Goal: Transaction & Acquisition: Subscribe to service/newsletter

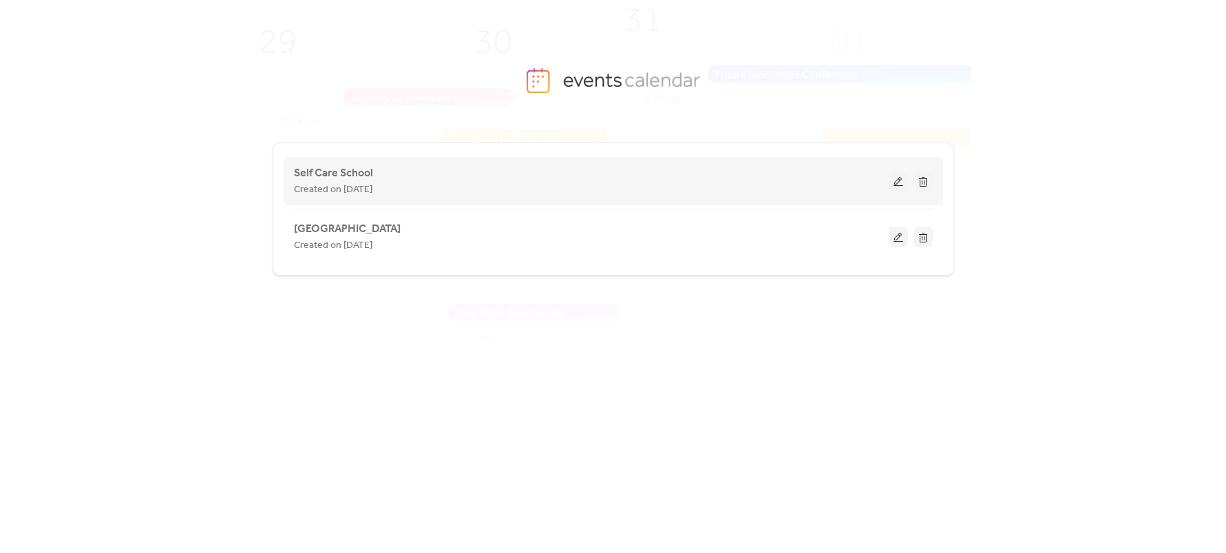
click at [902, 180] on button at bounding box center [898, 181] width 19 height 21
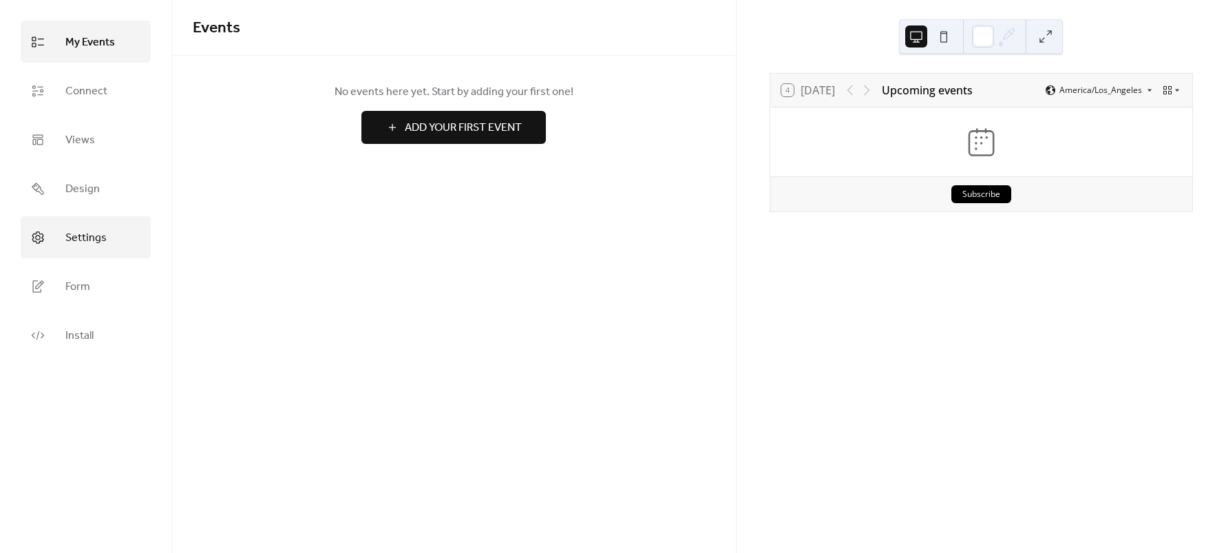
click at [93, 239] on span "Settings" at bounding box center [85, 237] width 41 height 21
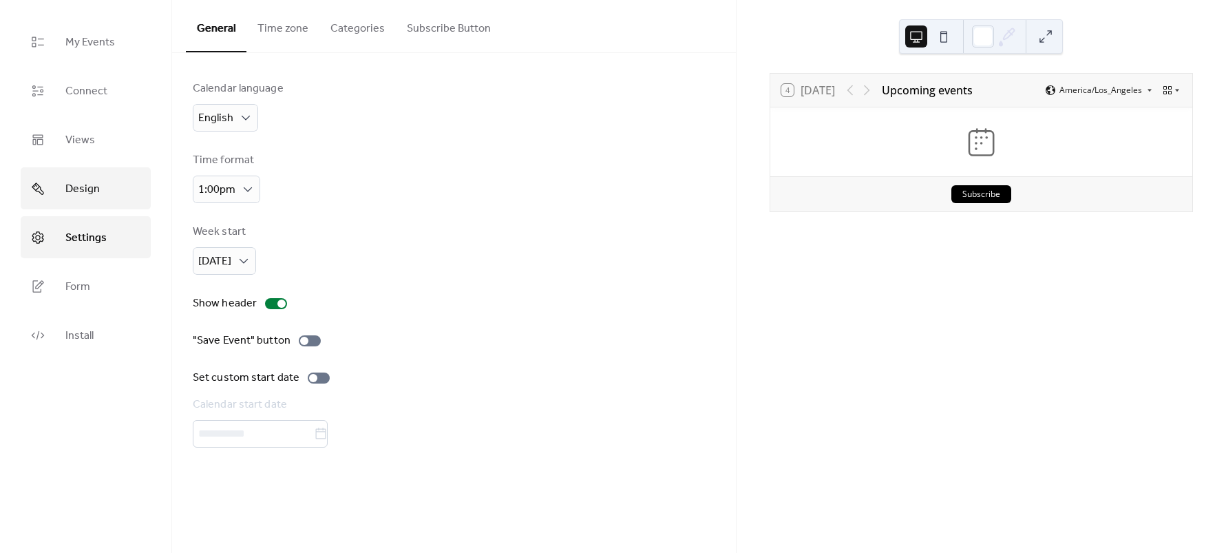
click at [72, 191] on span "Design" at bounding box center [82, 188] width 34 height 21
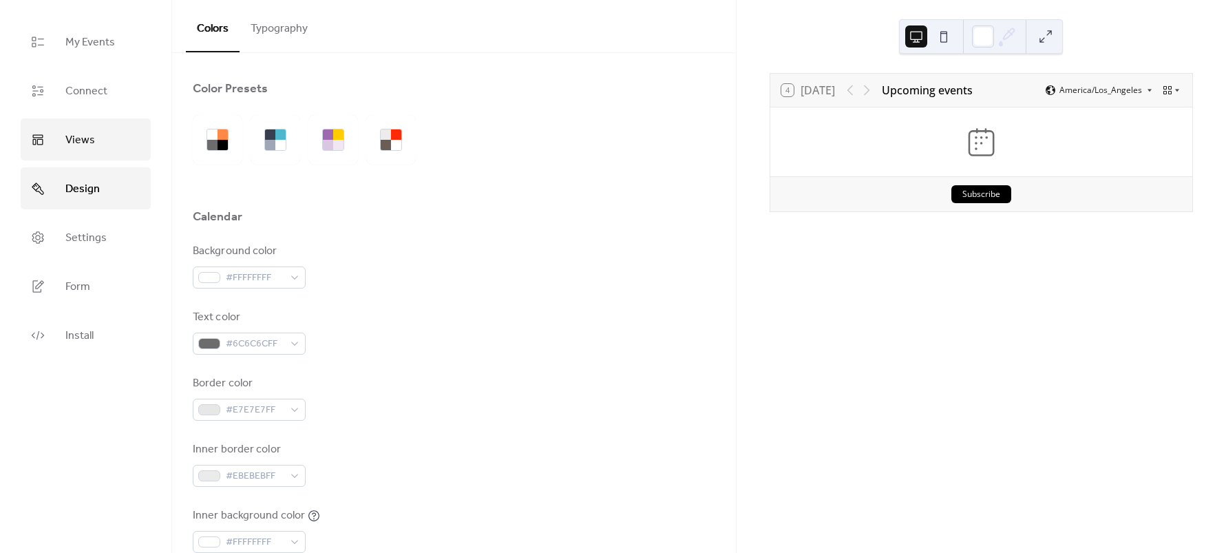
click at [103, 137] on link "Views" at bounding box center [86, 139] width 130 height 42
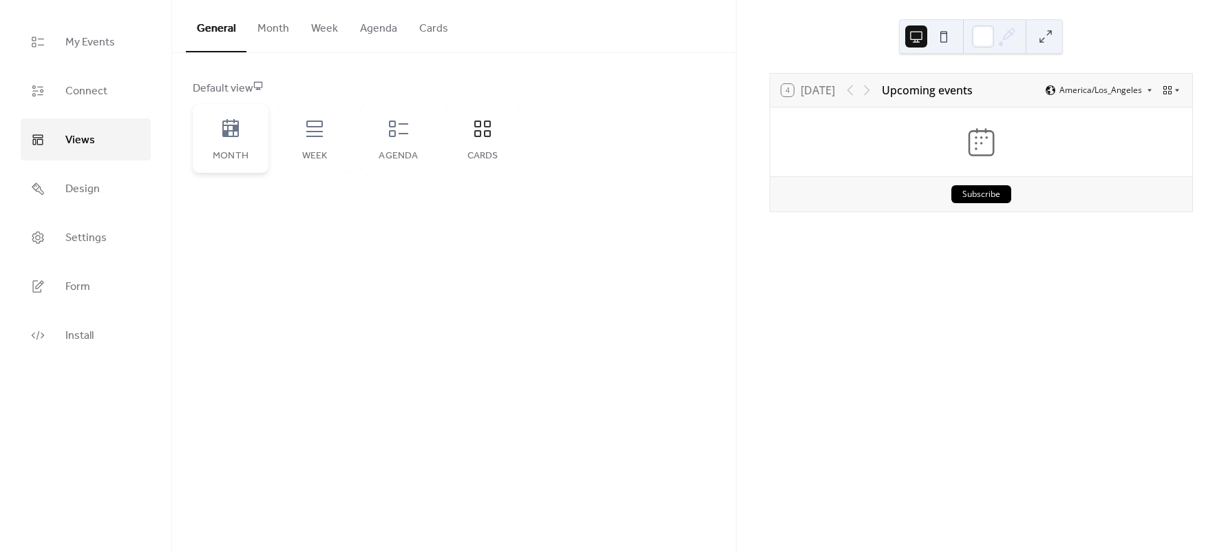
click at [248, 136] on div "Month" at bounding box center [231, 138] width 76 height 69
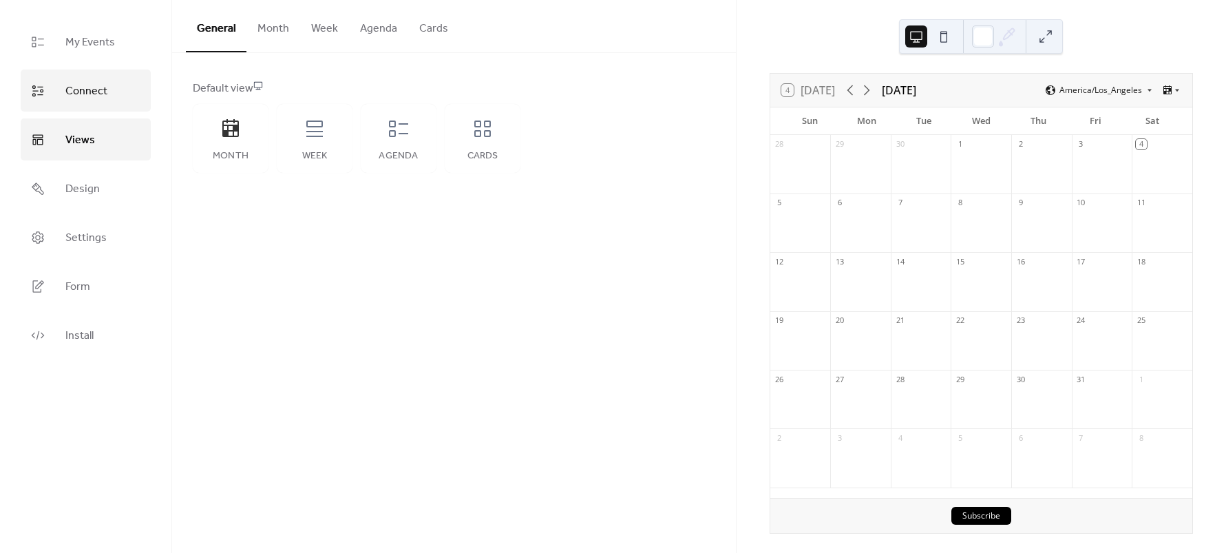
click at [98, 96] on span "Connect" at bounding box center [86, 91] width 42 height 21
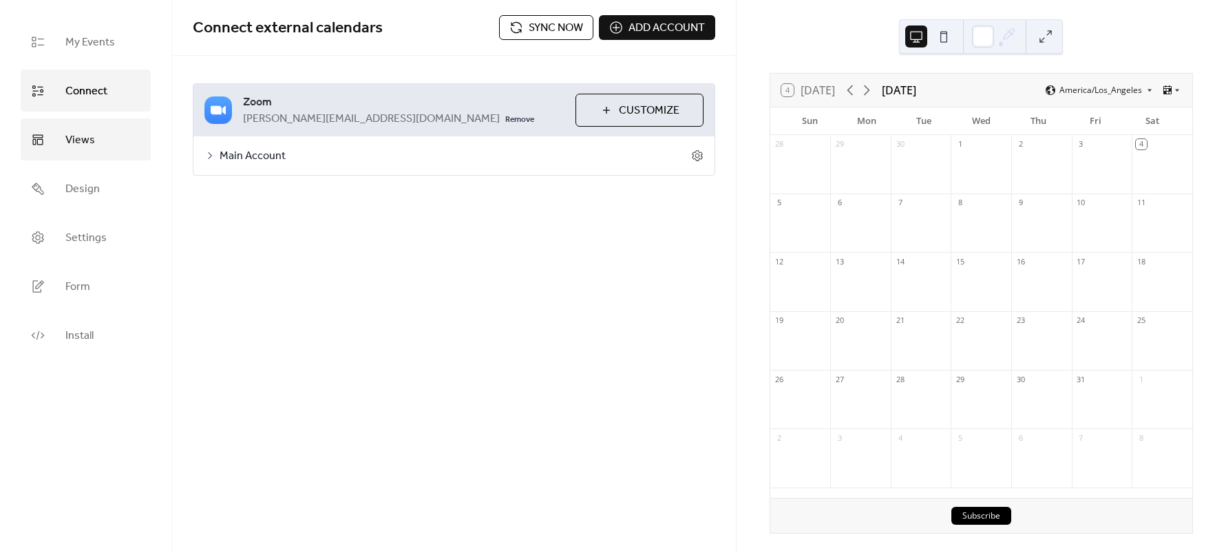
click at [88, 145] on span "Views" at bounding box center [80, 139] width 30 height 21
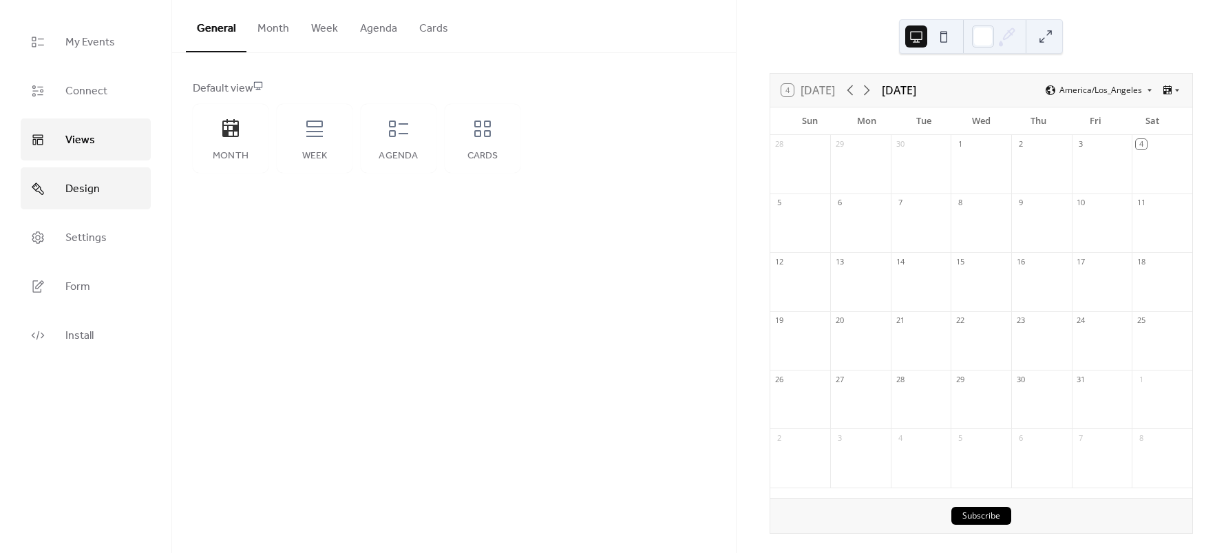
click at [76, 189] on span "Design" at bounding box center [82, 188] width 34 height 21
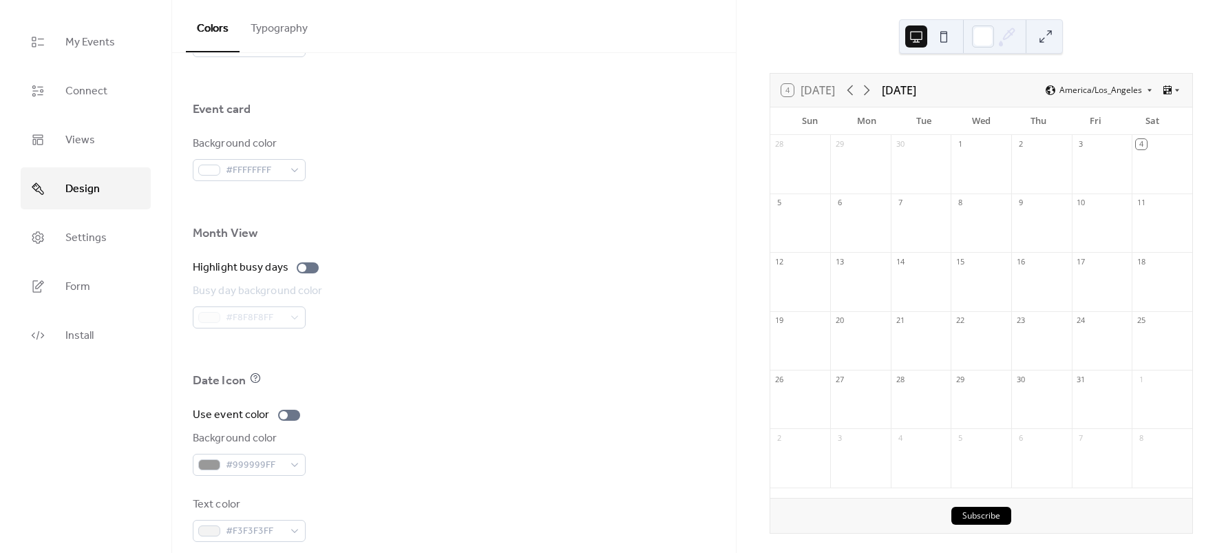
scroll to position [834, 0]
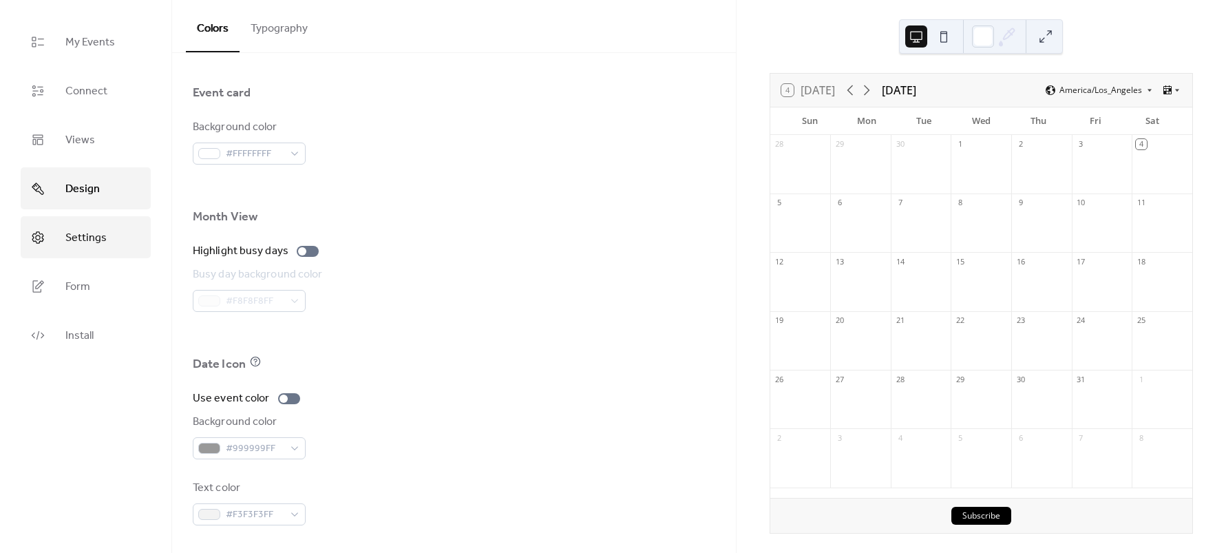
click at [119, 240] on link "Settings" at bounding box center [86, 237] width 130 height 42
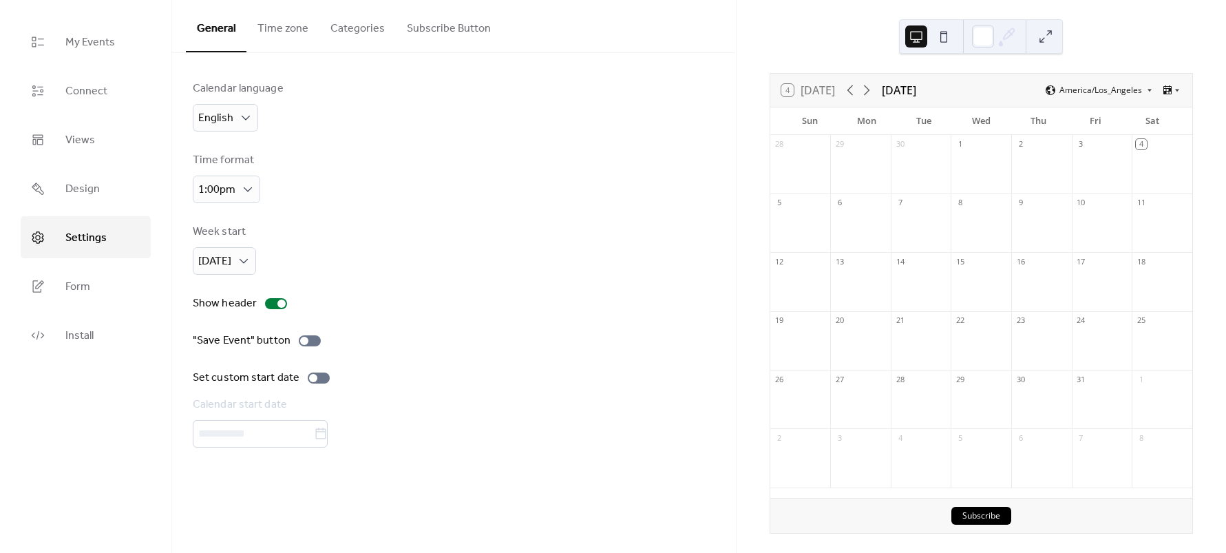
click at [361, 25] on button "Categories" at bounding box center [357, 25] width 76 height 51
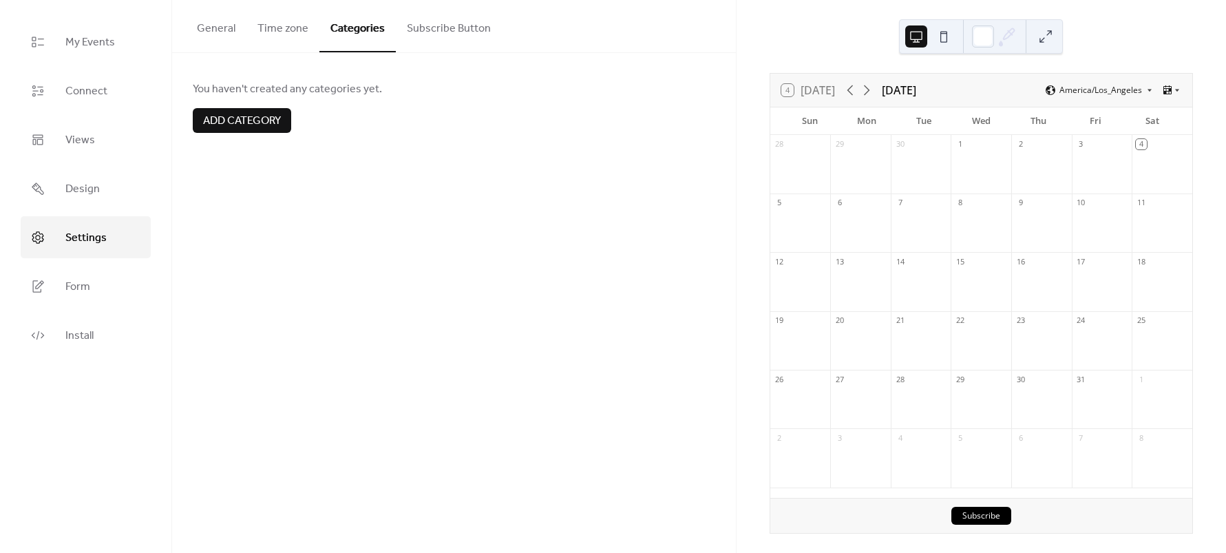
click at [448, 26] on button "Subscribe Button" at bounding box center [449, 25] width 106 height 51
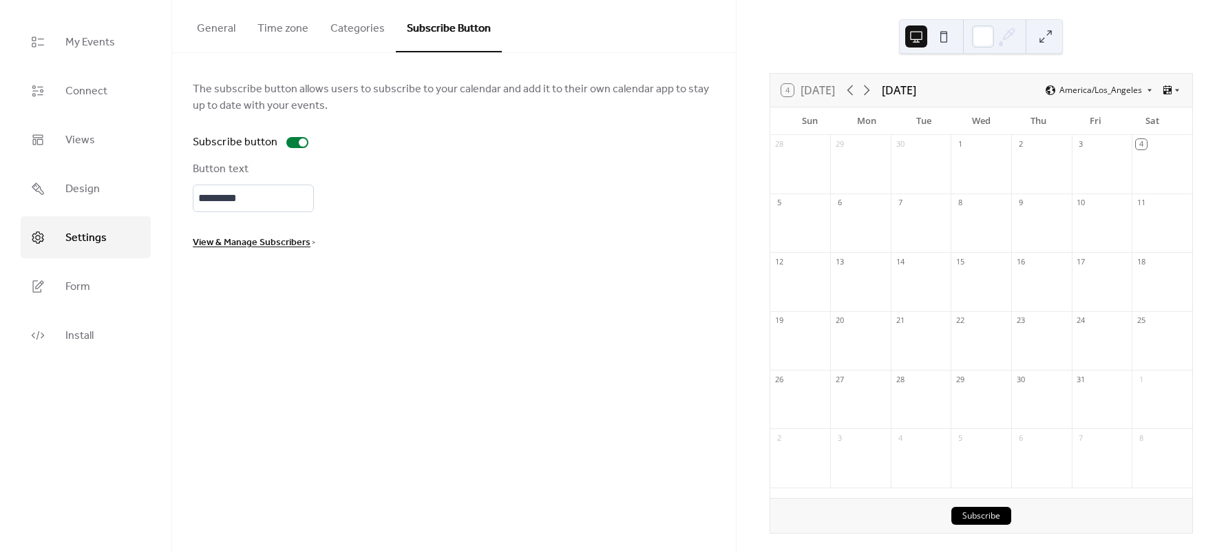
click at [248, 242] on span "View & Manage Subscribers" at bounding box center [252, 243] width 118 height 17
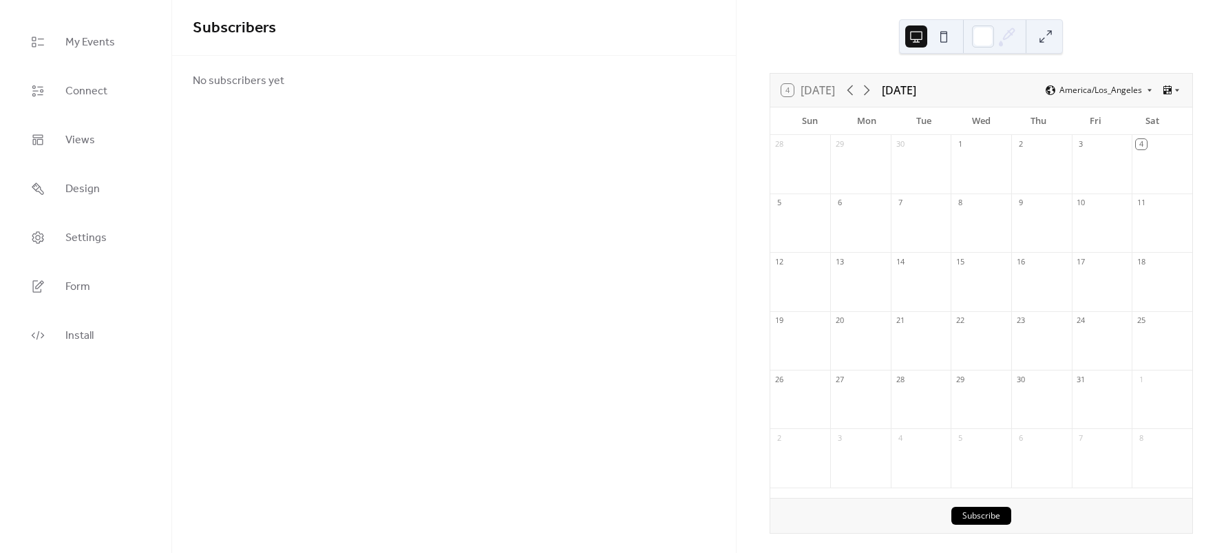
click at [289, 176] on div "Subscribers No subscribers yet" at bounding box center [454, 276] width 564 height 553
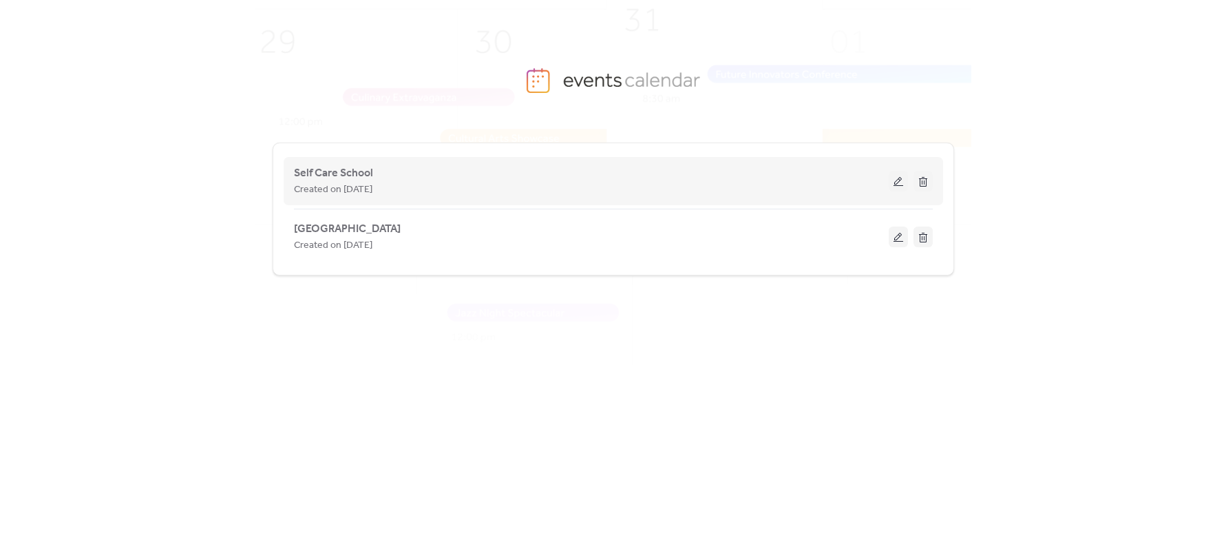
click at [926, 182] on button at bounding box center [922, 181] width 19 height 21
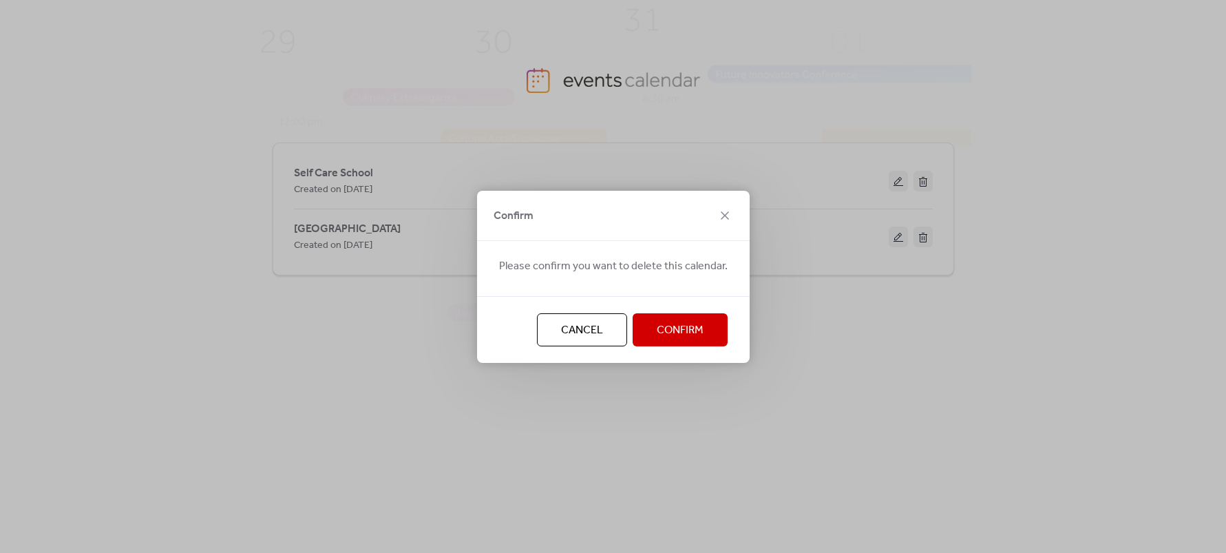
click at [679, 331] on span "Confirm" at bounding box center [680, 330] width 47 height 17
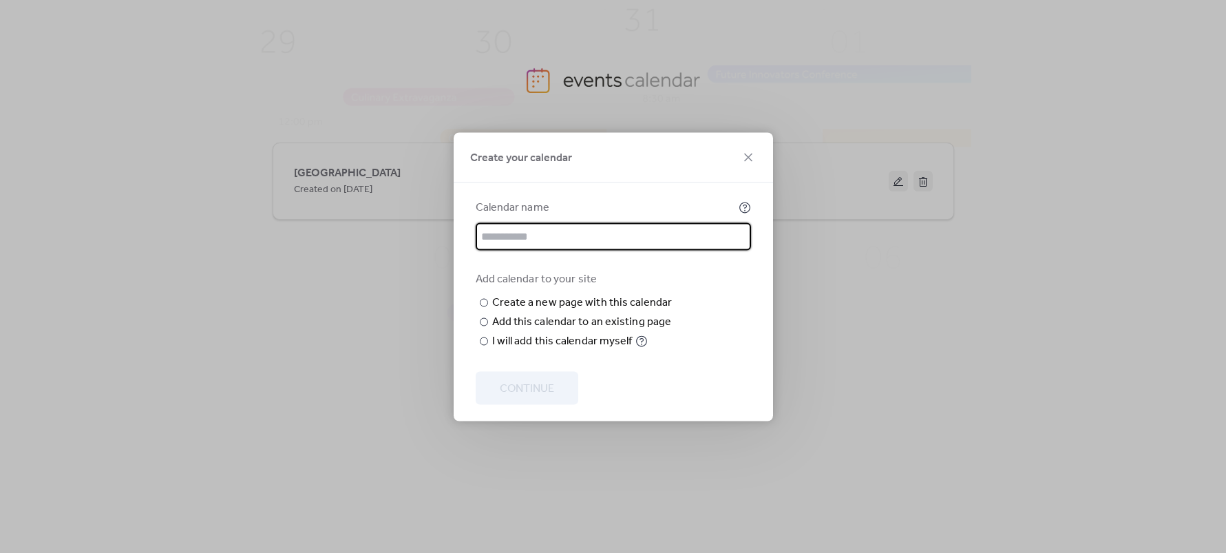
click at [616, 222] on input "text" at bounding box center [613, 236] width 275 height 28
type input "**********"
click at [485, 326] on div at bounding box center [484, 321] width 8 height 8
click at [0, 0] on span "Choose page" at bounding box center [0, 0] width 0 height 0
click at [481, 345] on div at bounding box center [484, 341] width 8 height 8
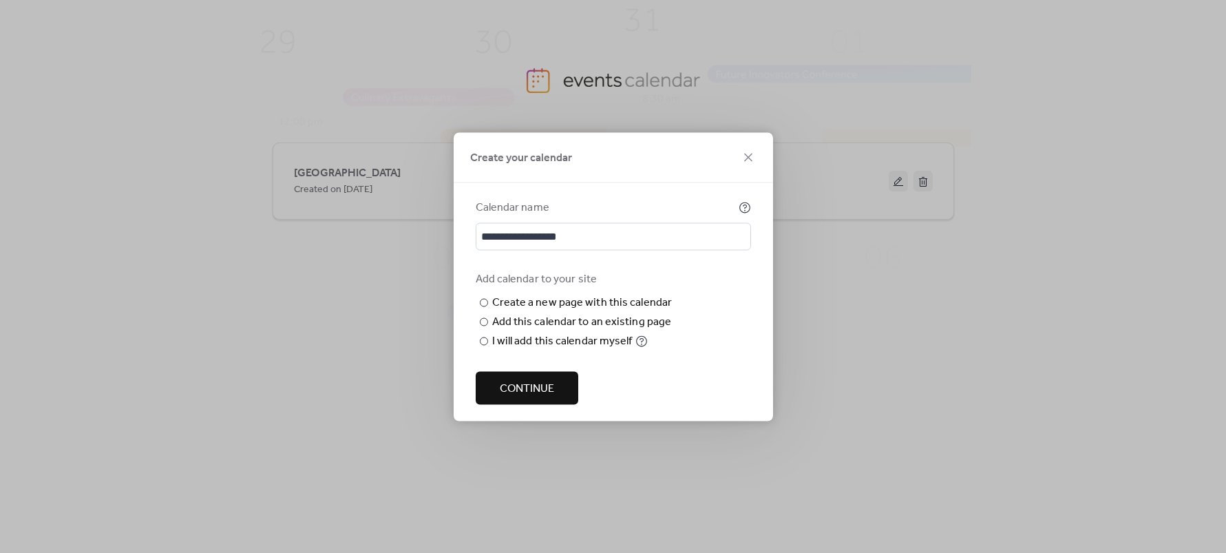
click at [553, 390] on span "Continue" at bounding box center [527, 388] width 54 height 17
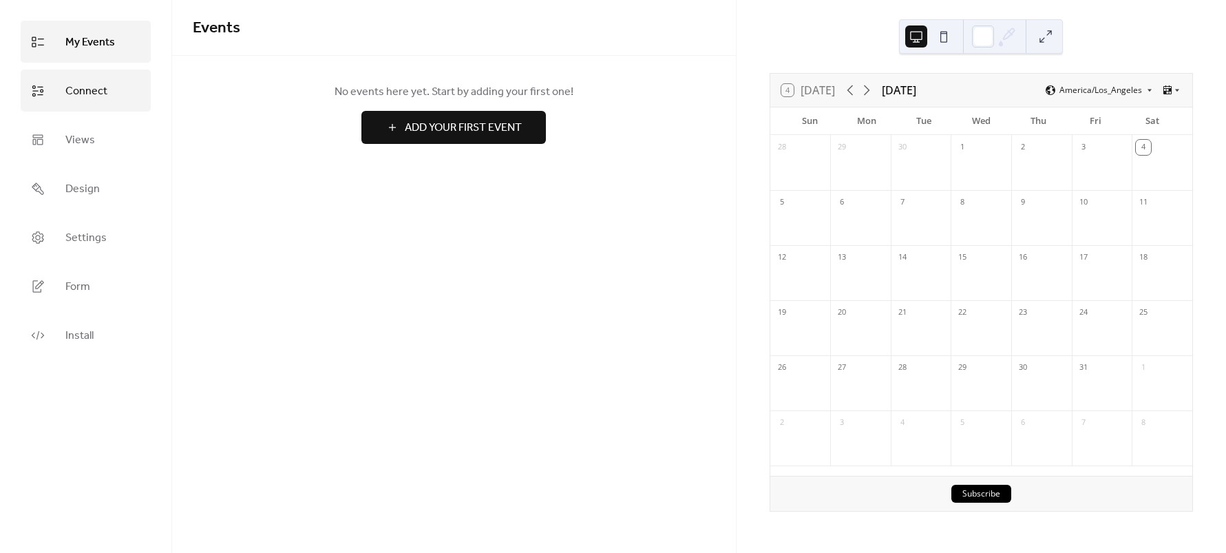
click at [81, 88] on span "Connect" at bounding box center [86, 91] width 42 height 21
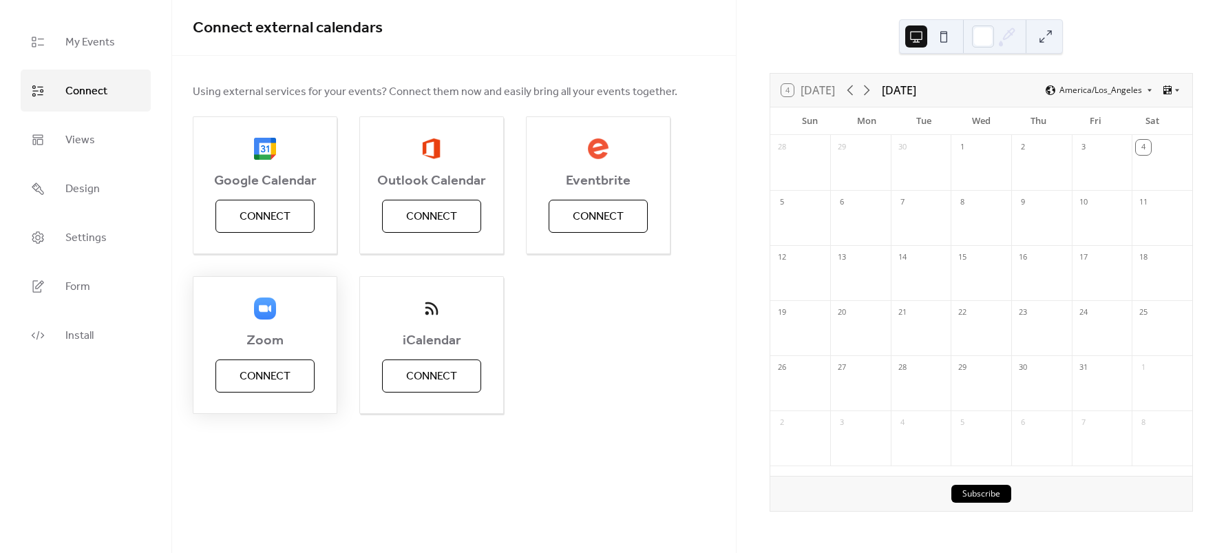
click at [266, 321] on div at bounding box center [264, 308] width 143 height 23
click at [274, 385] on span "Connect" at bounding box center [265, 376] width 51 height 17
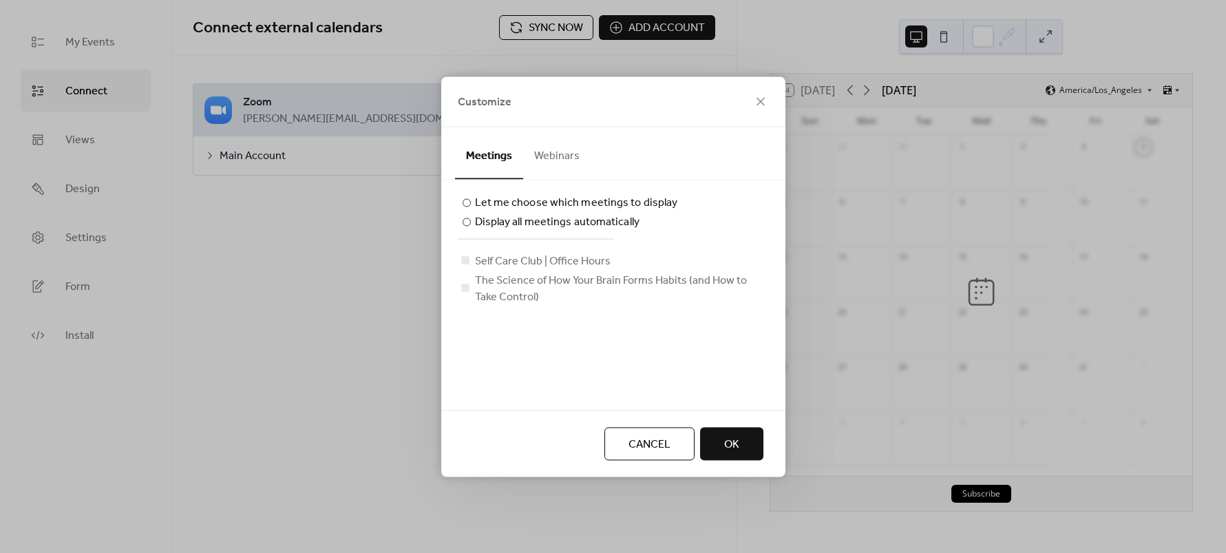
click at [560, 161] on button "Webinars" at bounding box center [556, 152] width 67 height 51
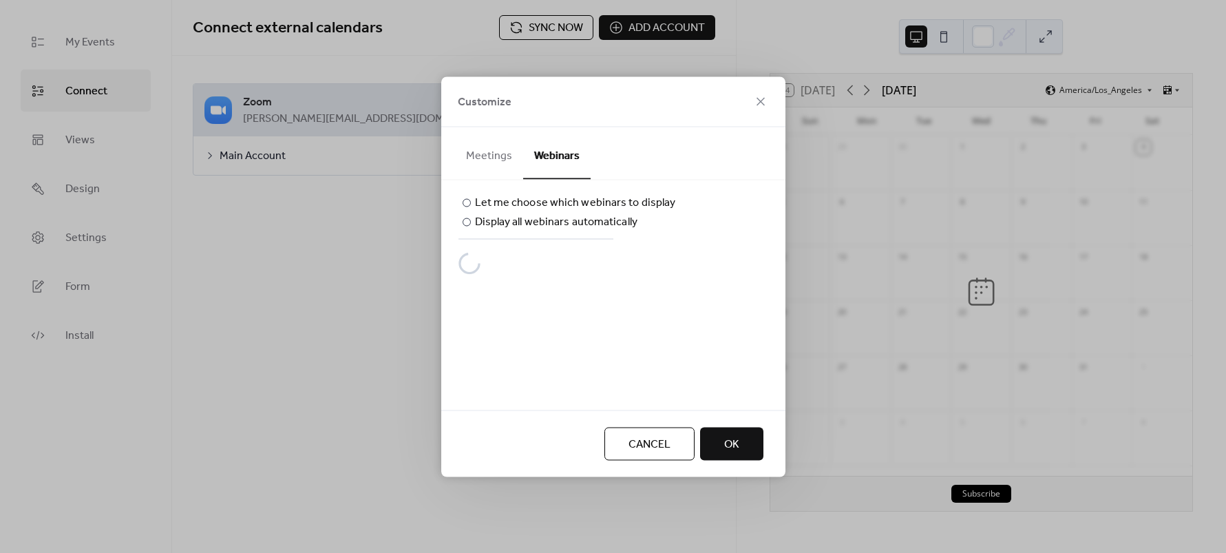
click at [494, 155] on button "Meetings" at bounding box center [489, 152] width 68 height 51
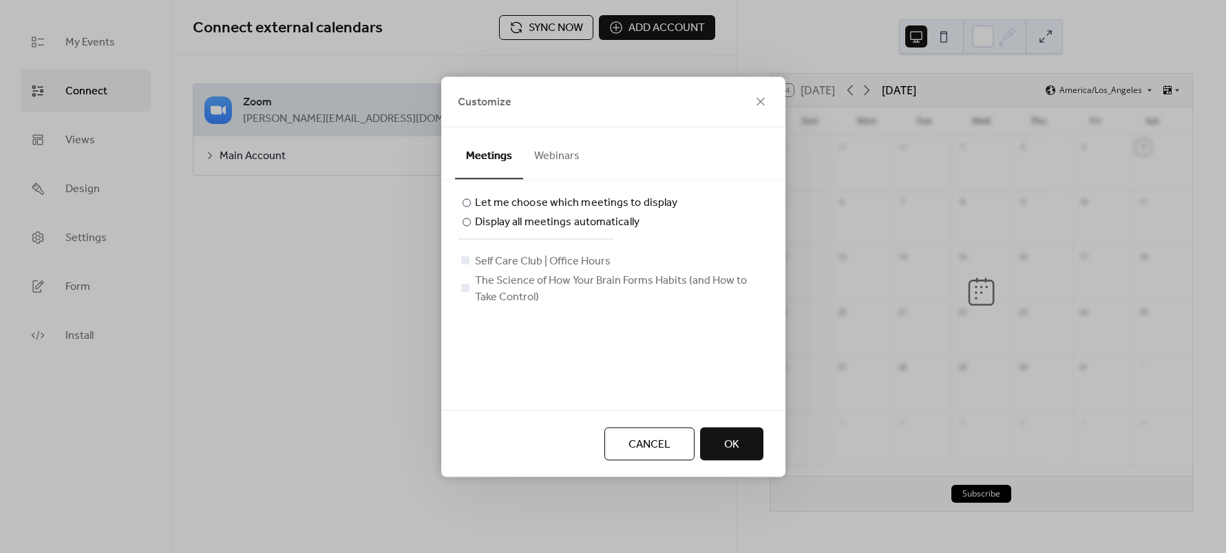
click at [732, 449] on span "OK" at bounding box center [731, 444] width 15 height 17
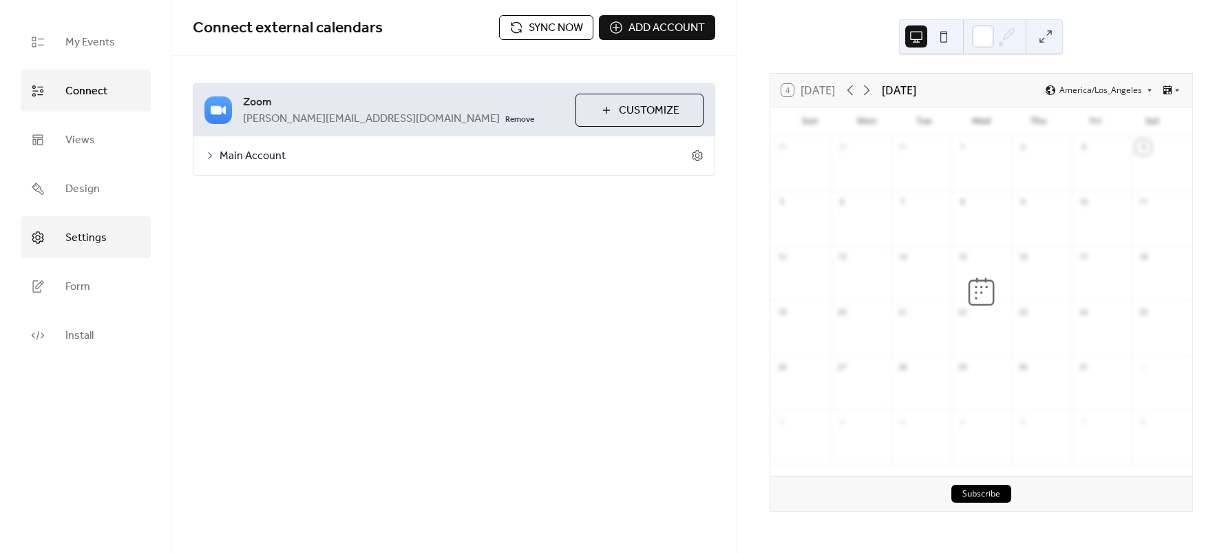
click at [92, 239] on span "Settings" at bounding box center [85, 237] width 41 height 21
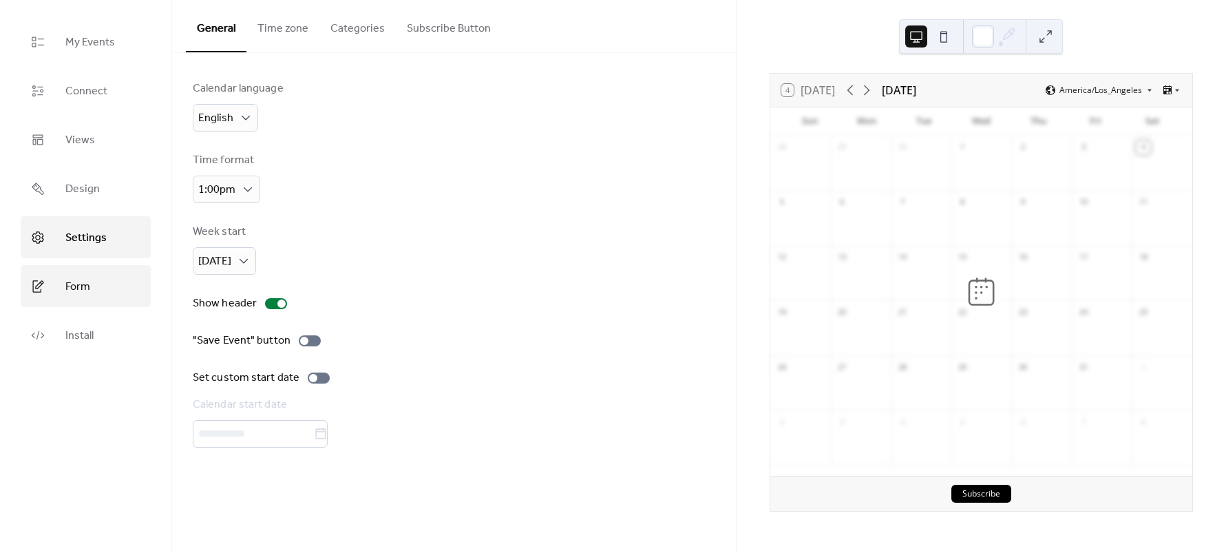
click at [114, 288] on link "Form" at bounding box center [86, 286] width 130 height 42
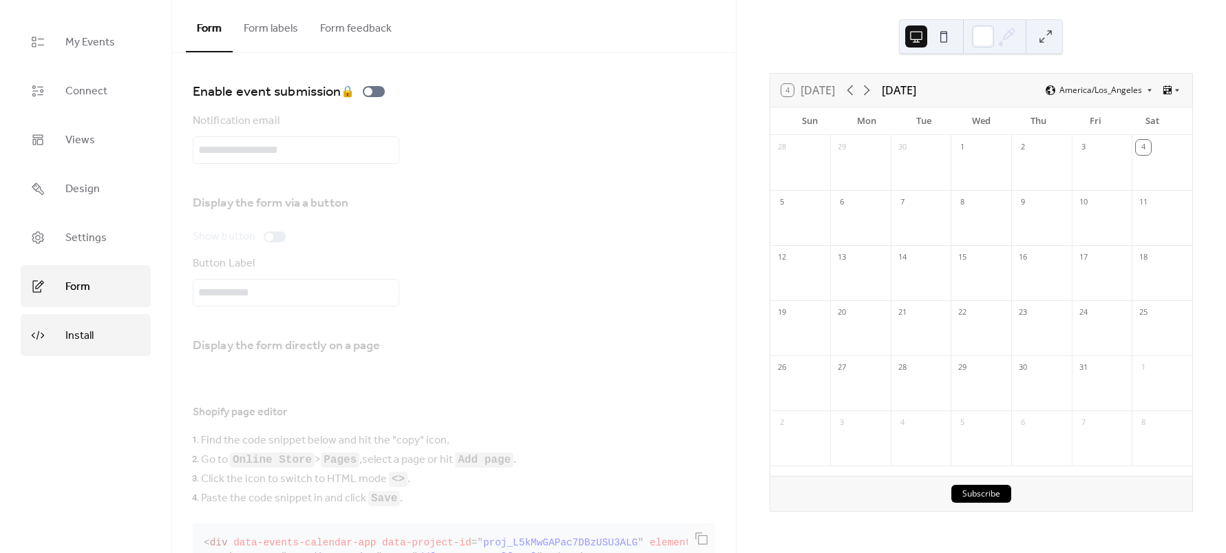
click at [91, 334] on span "Install" at bounding box center [79, 335] width 28 height 21
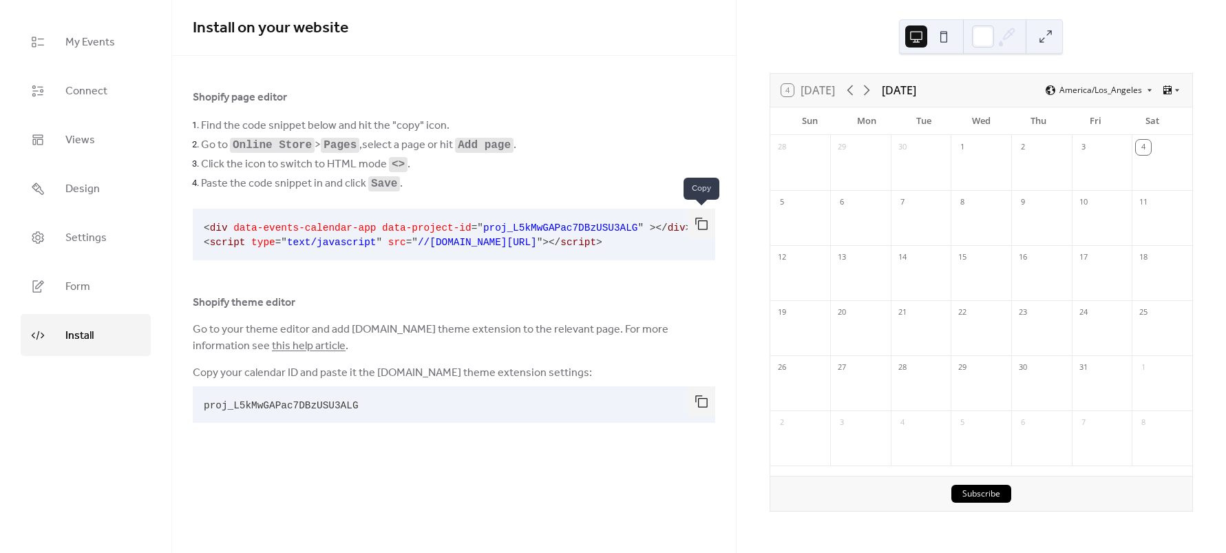
click at [701, 223] on button "button" at bounding box center [702, 224] width 28 height 30
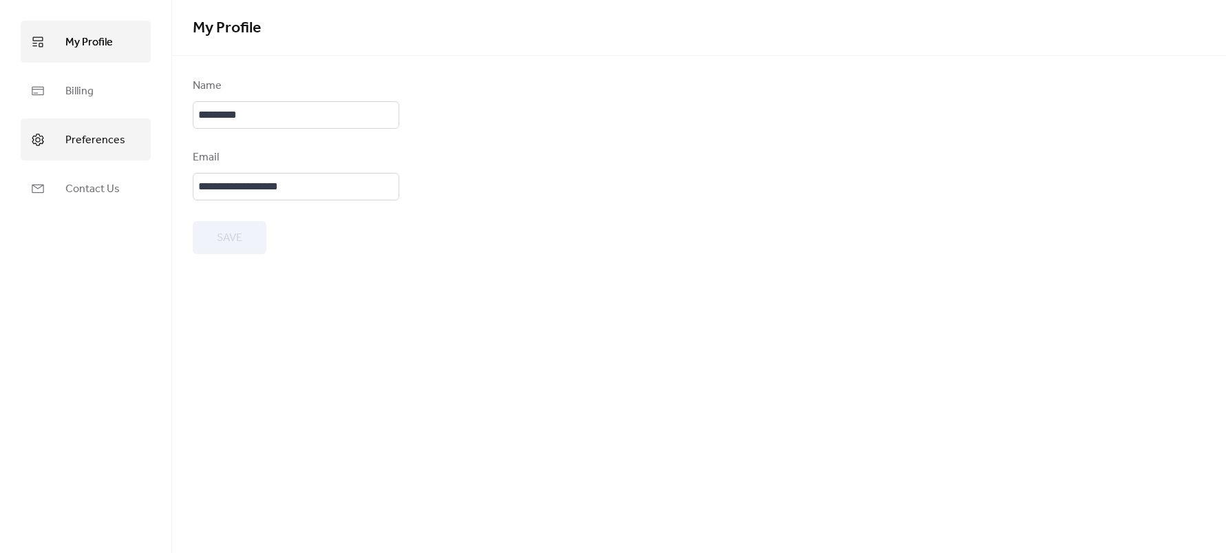
click at [94, 136] on span "Preferences" at bounding box center [95, 139] width 60 height 21
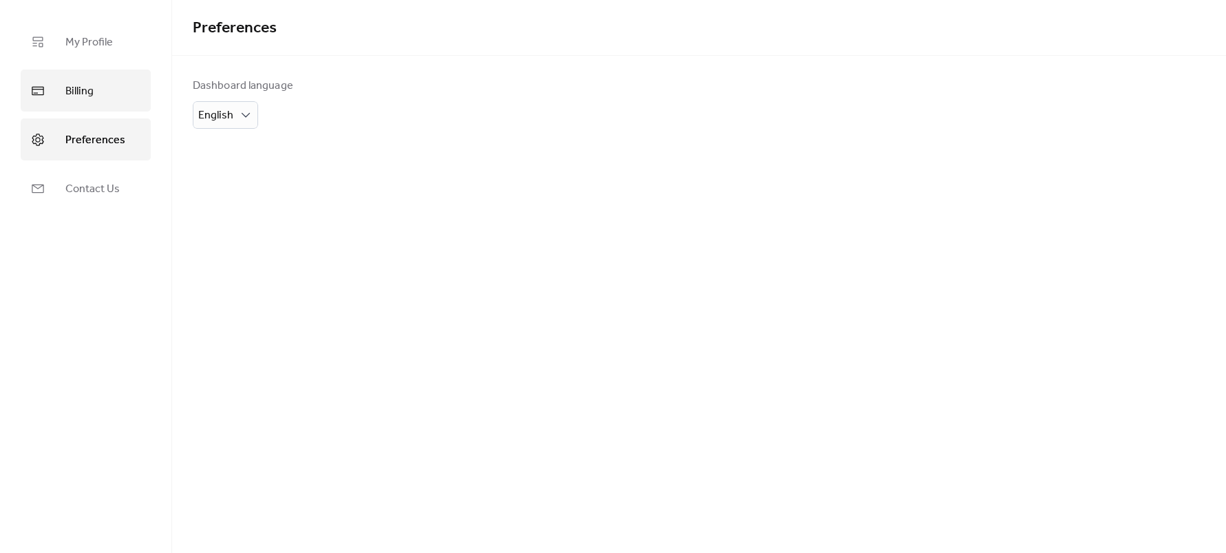
click at [94, 95] on link "Billing" at bounding box center [86, 91] width 130 height 42
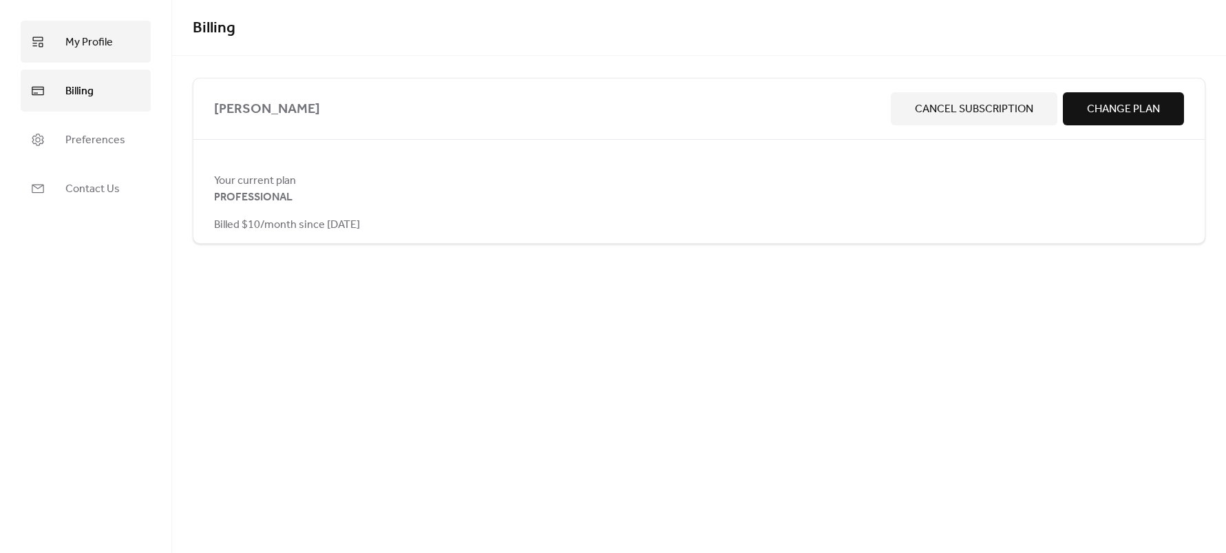
click at [95, 51] on span "My Profile" at bounding box center [88, 42] width 47 height 21
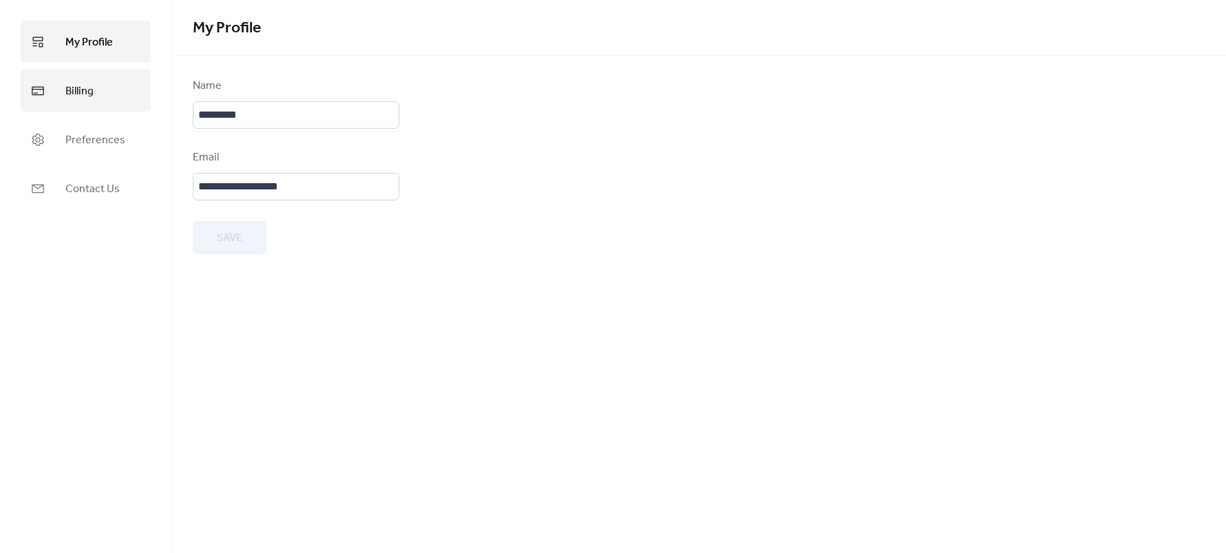
click at [89, 87] on span "Billing" at bounding box center [79, 91] width 28 height 21
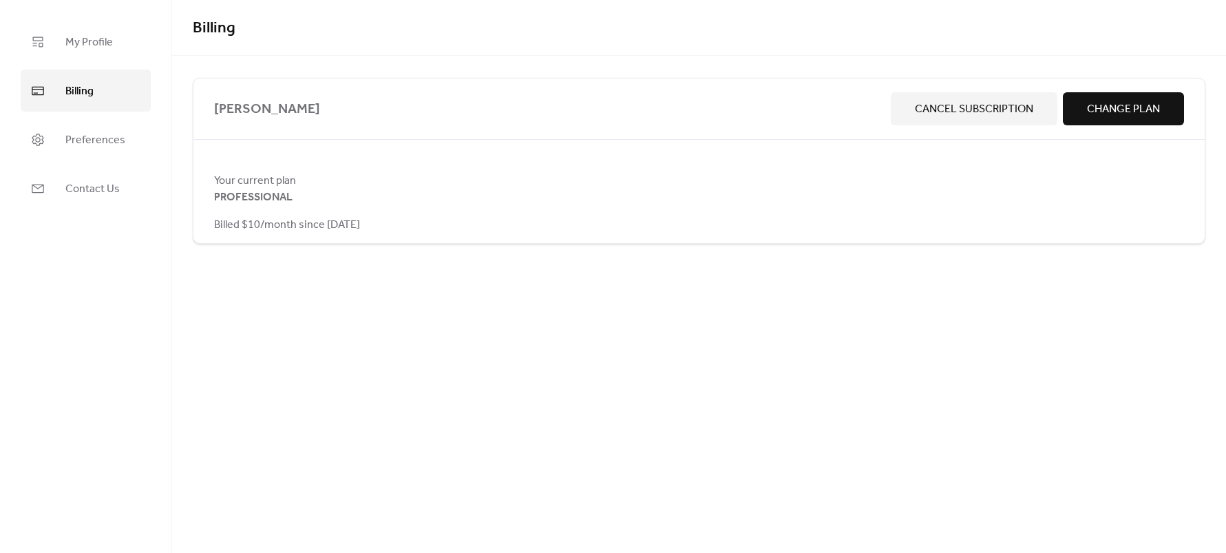
click at [1130, 116] on span "Change Plan" at bounding box center [1123, 109] width 73 height 17
click at [1108, 109] on span "Change Plan" at bounding box center [1123, 109] width 73 height 17
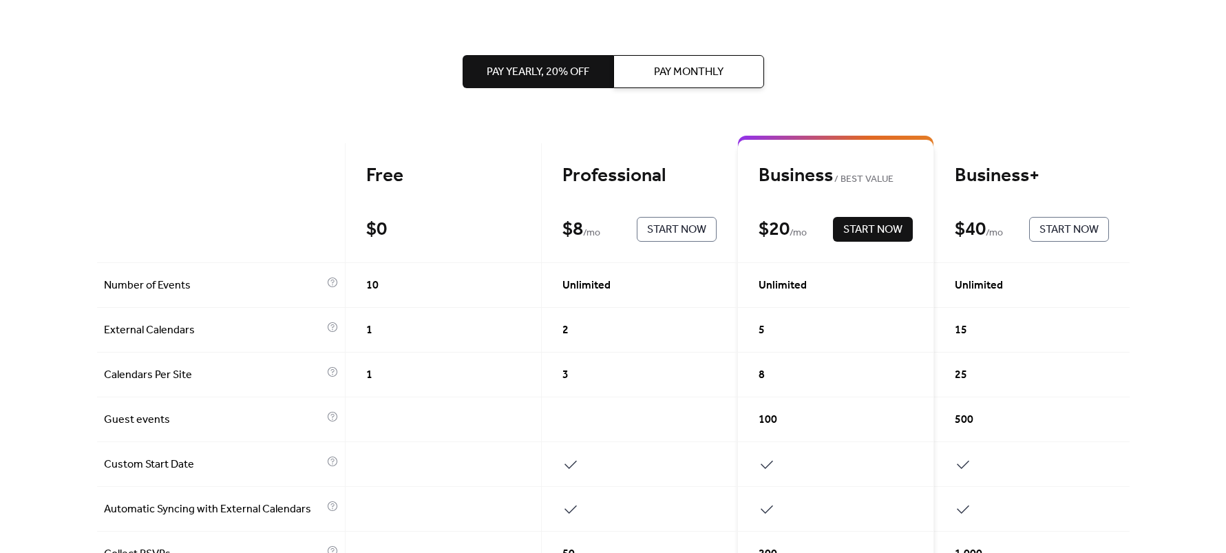
click at [675, 69] on span "Pay Monthly" at bounding box center [689, 72] width 70 height 17
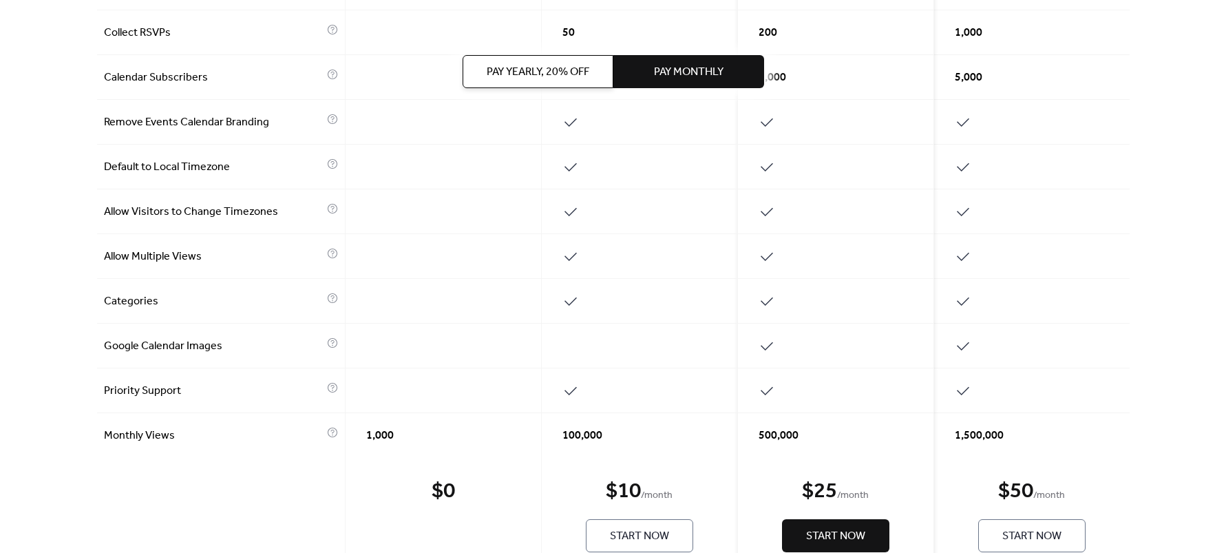
scroll to position [569, 0]
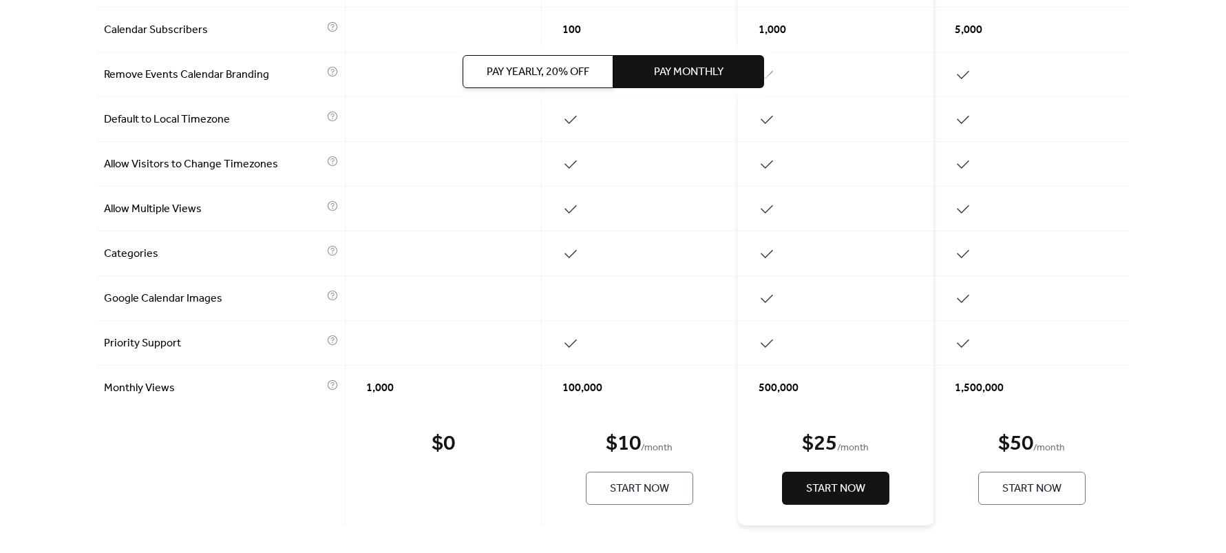
click at [846, 490] on span "Start Now" at bounding box center [835, 488] width 59 height 17
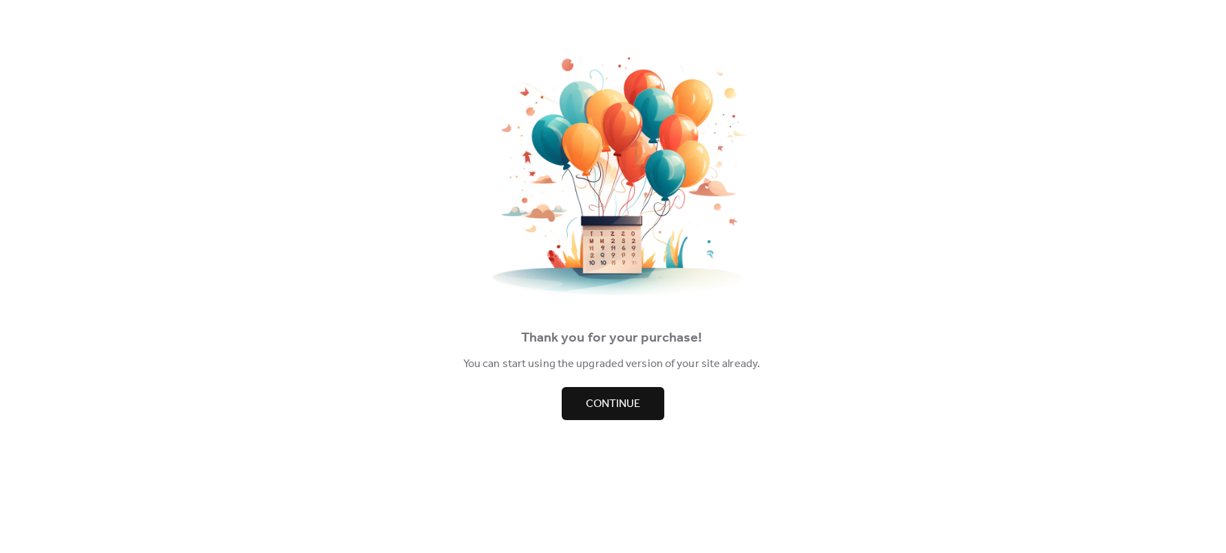
click at [586, 397] on span "Continue" at bounding box center [613, 404] width 54 height 17
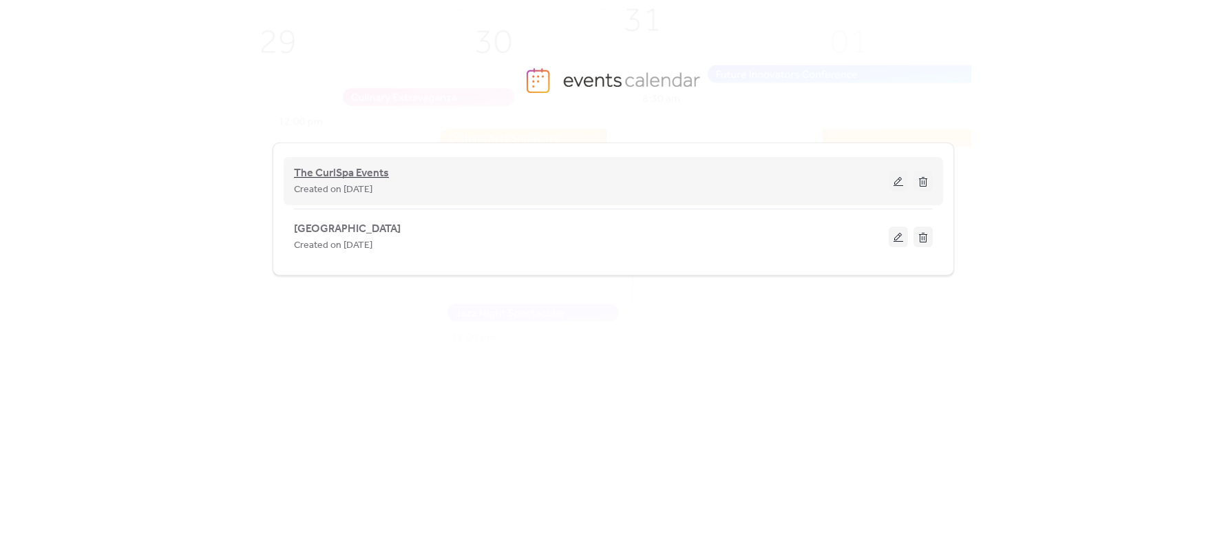
click at [322, 170] on span "The CurlSpa Events" at bounding box center [341, 173] width 95 height 17
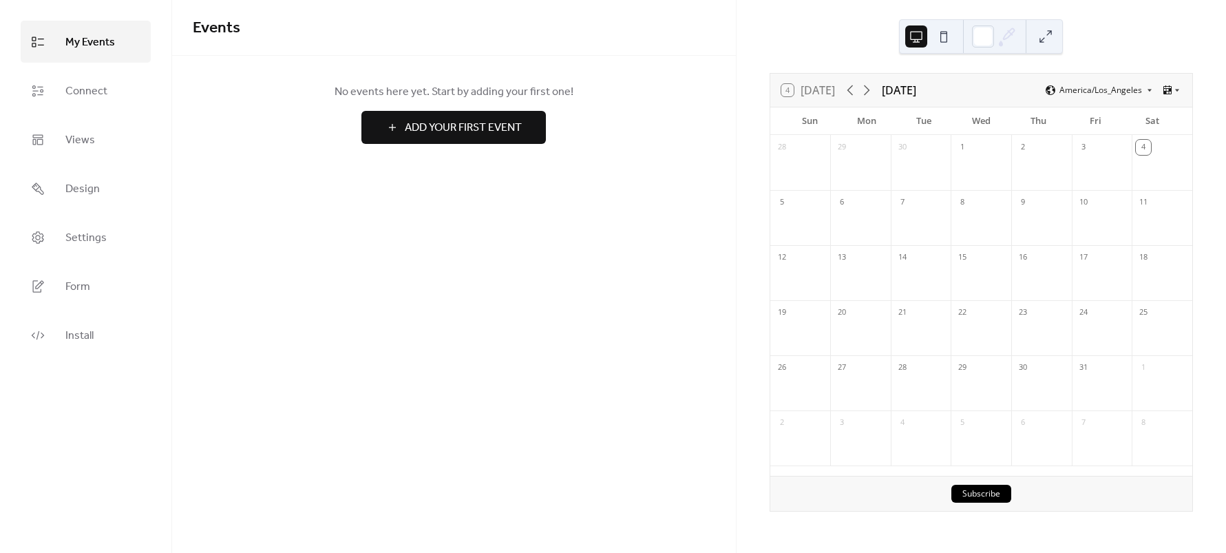
click at [463, 128] on span "Add Your First Event" at bounding box center [463, 128] width 117 height 17
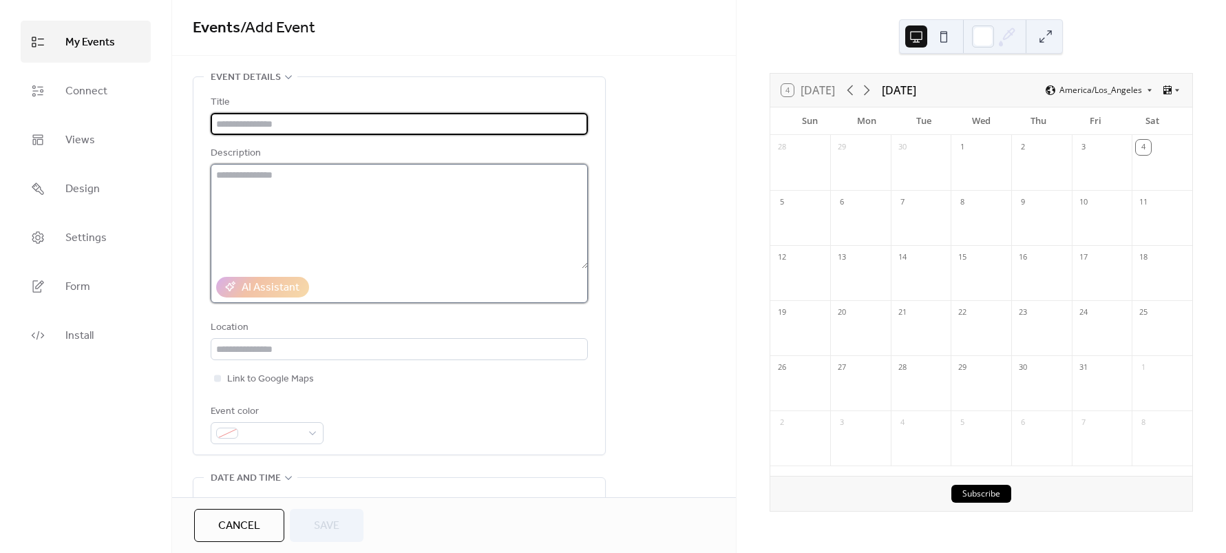
click at [261, 207] on textarea at bounding box center [399, 216] width 377 height 105
